Goal: Transaction & Acquisition: Purchase product/service

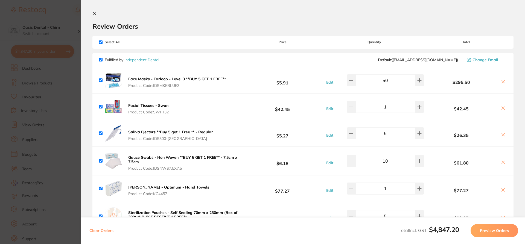
click at [93, 13] on icon at bounding box center [94, 13] width 4 height 4
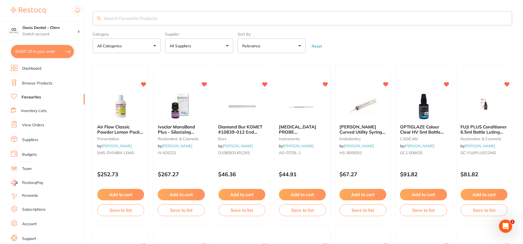
scroll to position [1, 0]
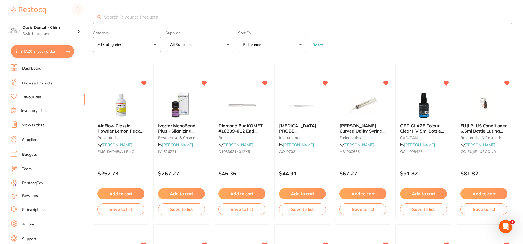
click at [135, 15] on input "search" at bounding box center [303, 17] width 420 height 14
type input "[MEDICAL_DATA] boxes"
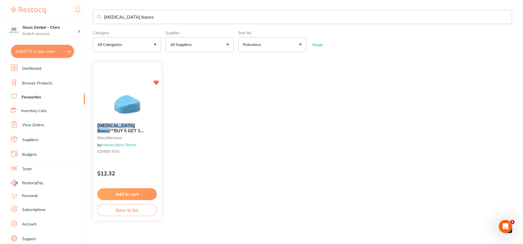
scroll to position [0, 0]
click at [131, 112] on img at bounding box center [127, 105] width 36 height 28
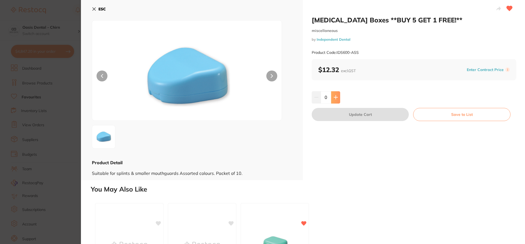
click at [336, 95] on icon at bounding box center [335, 97] width 4 height 4
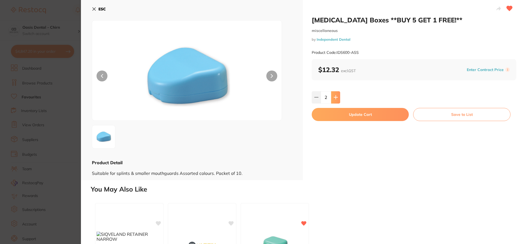
click at [336, 95] on button at bounding box center [335, 97] width 9 height 12
click at [336, 95] on button at bounding box center [334, 97] width 9 height 12
click at [336, 95] on icon at bounding box center [335, 97] width 4 height 4
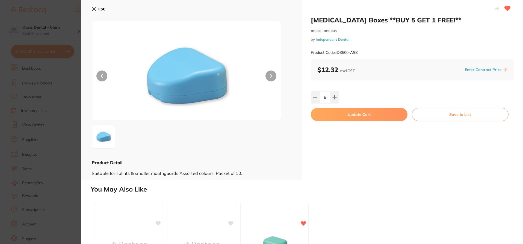
click at [309, 96] on div "[MEDICAL_DATA] Boxes **BUY 5 GET 1 FREE!** miscellaneous by Independent Dental …" at bounding box center [412, 90] width 221 height 180
click at [318, 101] on button at bounding box center [316, 97] width 9 height 12
type input "5"
click at [352, 115] on button "Update Cart" at bounding box center [360, 114] width 97 height 13
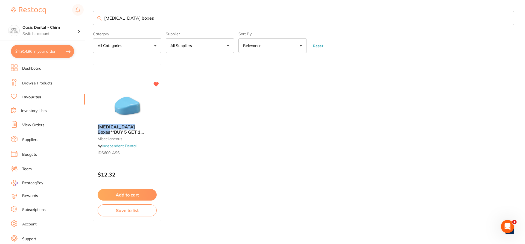
checkbox input "false"
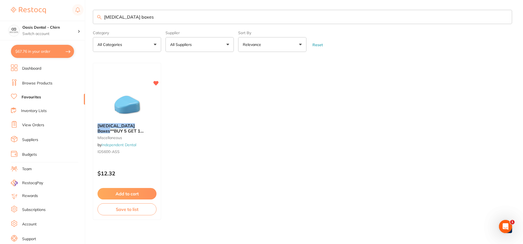
click at [47, 54] on button "$67.76 in your order" at bounding box center [42, 51] width 63 height 13
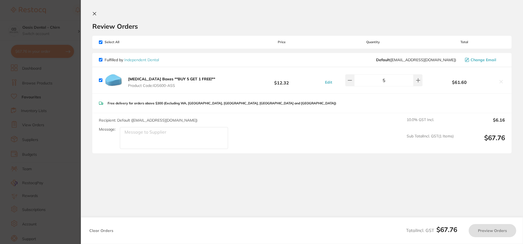
checkbox input "true"
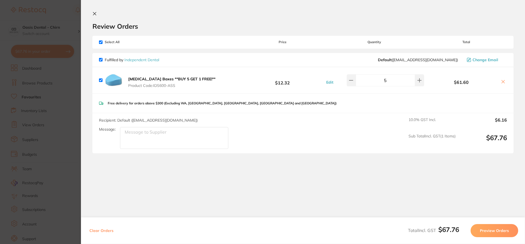
click at [498, 229] on button "Preview Orders" at bounding box center [494, 230] width 48 height 13
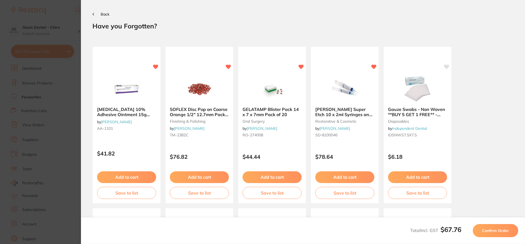
click at [95, 13] on button "Back" at bounding box center [100, 14] width 17 height 4
click at [92, 10] on section "Back Your orders are being processed and we will notify you once we have placed…" at bounding box center [303, 122] width 444 height 244
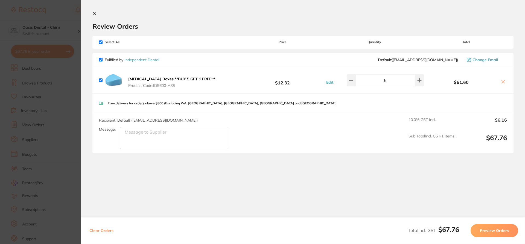
click at [94, 13] on icon at bounding box center [94, 13] width 4 height 4
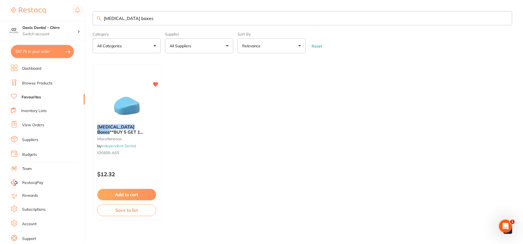
scroll to position [1, 0]
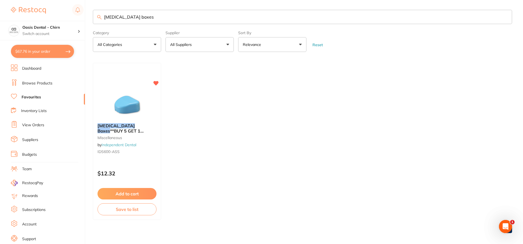
drag, startPoint x: 139, startPoint y: 20, endPoint x: 87, endPoint y: 11, distance: 53.0
click at [87, 11] on div "$67.76 Oasis Dental - Chirn Switch account Oasis Dental - Chirn $67.76 in your …" at bounding box center [261, 121] width 523 height 244
click at [43, 82] on link "Browse Products" at bounding box center [37, 83] width 30 height 5
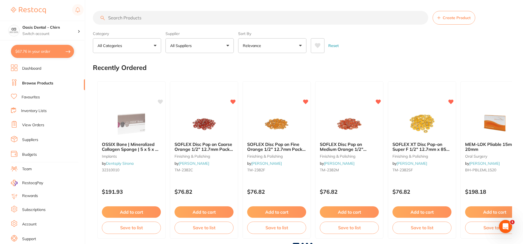
click at [136, 19] on input "search" at bounding box center [261, 18] width 336 height 14
type input "mouthguard boxes"
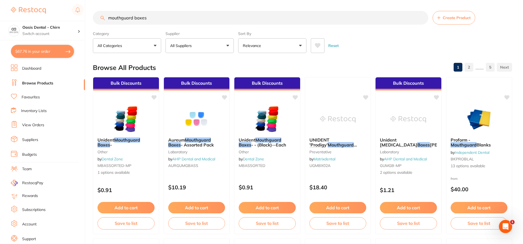
click at [219, 48] on button "All Suppliers" at bounding box center [200, 45] width 68 height 15
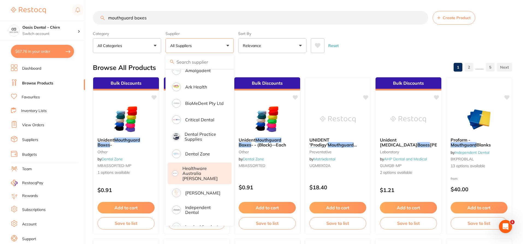
scroll to position [82, 0]
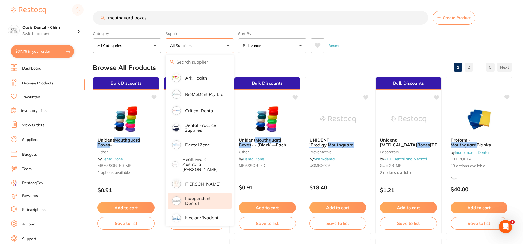
click at [211, 196] on p "Independent Dental" at bounding box center [204, 201] width 39 height 10
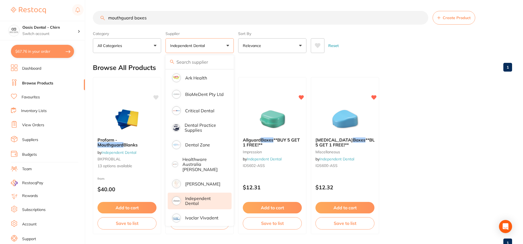
click at [374, 57] on main "mouthguard boxes Create Product Category All Categories All Categories impressi…" at bounding box center [308, 131] width 430 height 263
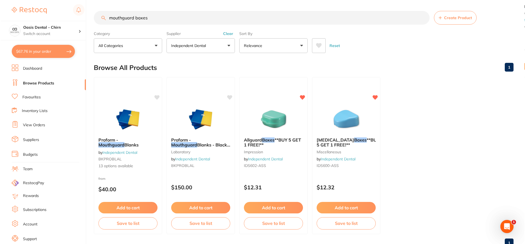
scroll to position [0, 0]
drag, startPoint x: 277, startPoint y: 117, endPoint x: 388, endPoint y: 123, distance: 111.4
click at [277, 117] on img at bounding box center [273, 119] width 36 height 27
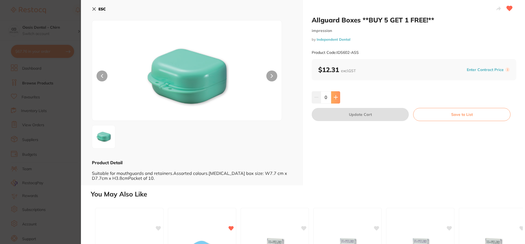
click at [333, 97] on icon at bounding box center [335, 97] width 4 height 4
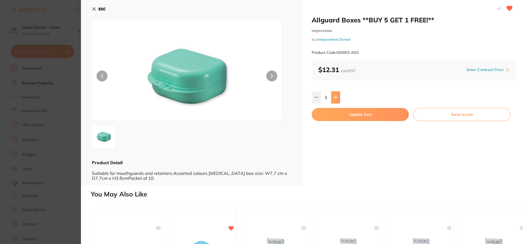
click at [333, 97] on icon at bounding box center [335, 97] width 4 height 4
type input "5"
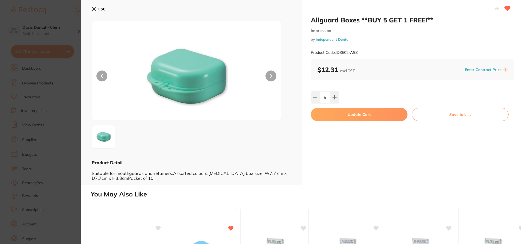
click at [358, 116] on button "Update Cart" at bounding box center [359, 114] width 97 height 13
checkbox input "false"
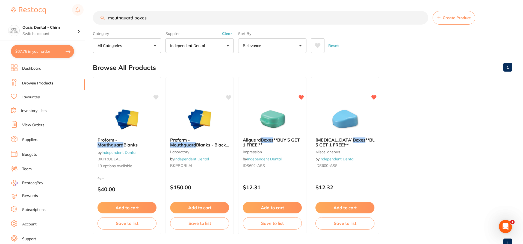
click at [51, 51] on button "$67.76 in your order" at bounding box center [42, 51] width 63 height 13
checkbox input "true"
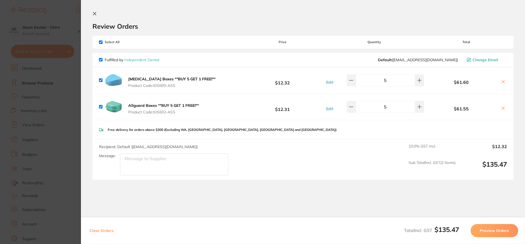
click at [499, 231] on button "Preview Orders" at bounding box center [494, 230] width 48 height 13
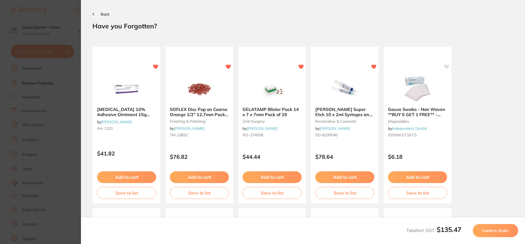
click at [494, 233] on span "Confirm Order" at bounding box center [495, 230] width 27 height 5
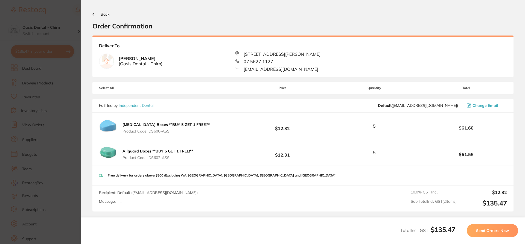
click at [497, 233] on button "Send Orders Now" at bounding box center [492, 230] width 51 height 13
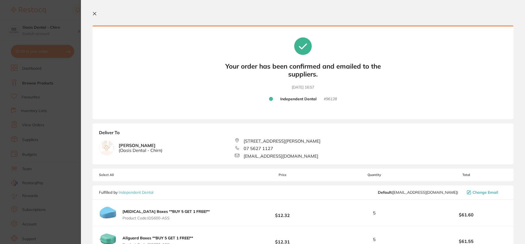
click at [94, 14] on icon at bounding box center [94, 13] width 3 height 3
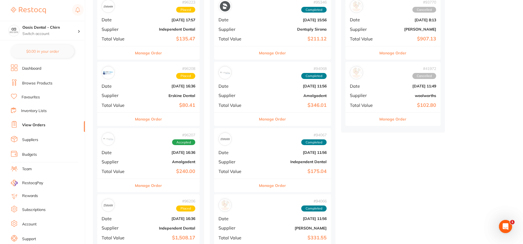
scroll to position [82, 0]
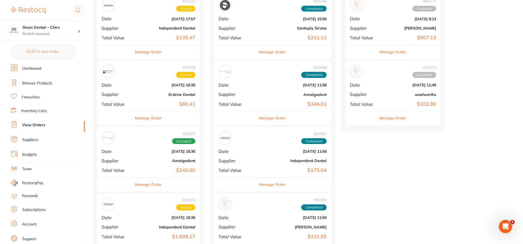
click at [181, 162] on b "Amalgadent" at bounding box center [166, 161] width 60 height 4
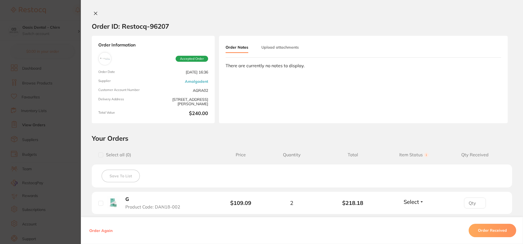
click at [94, 14] on icon at bounding box center [95, 13] width 4 height 4
